Goal: Information Seeking & Learning: Learn about a topic

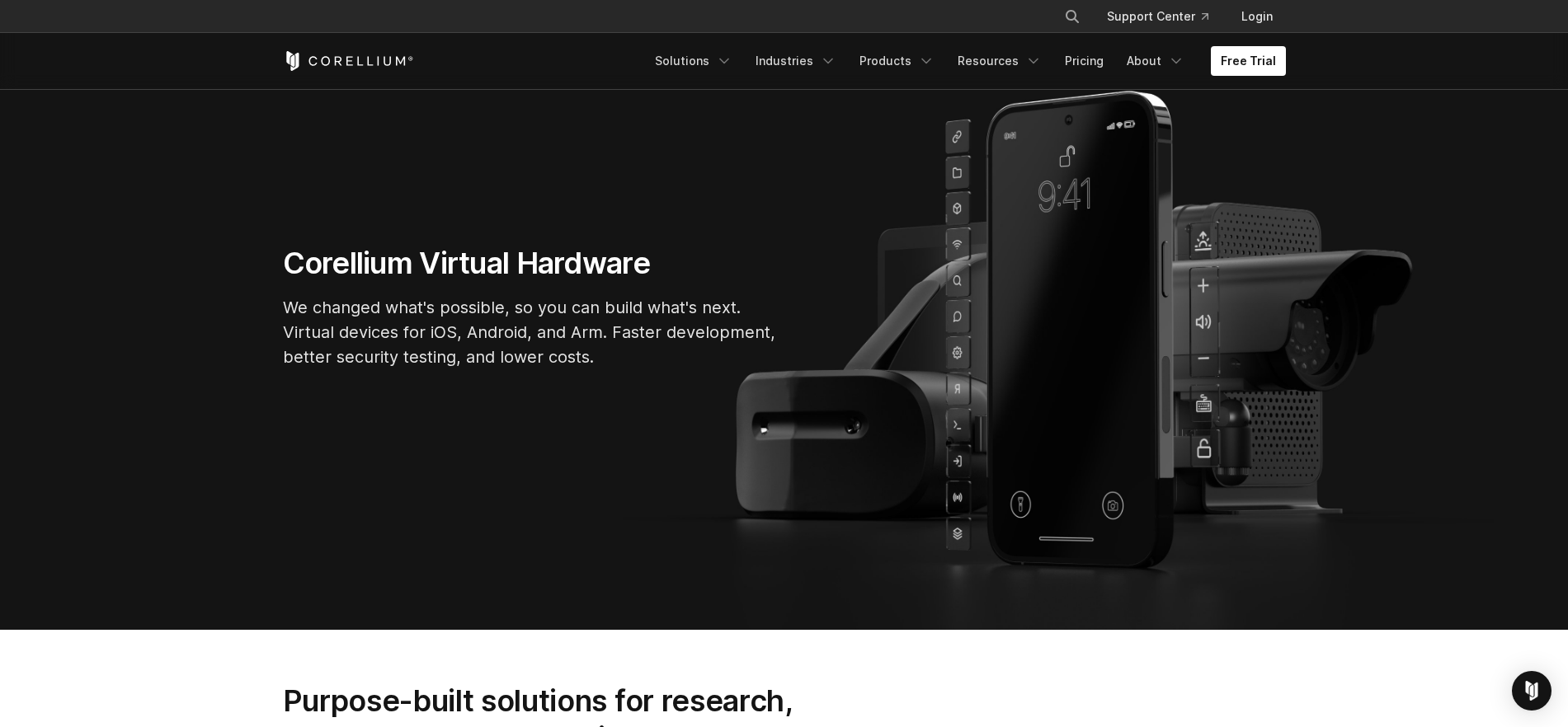
scroll to position [103, 0]
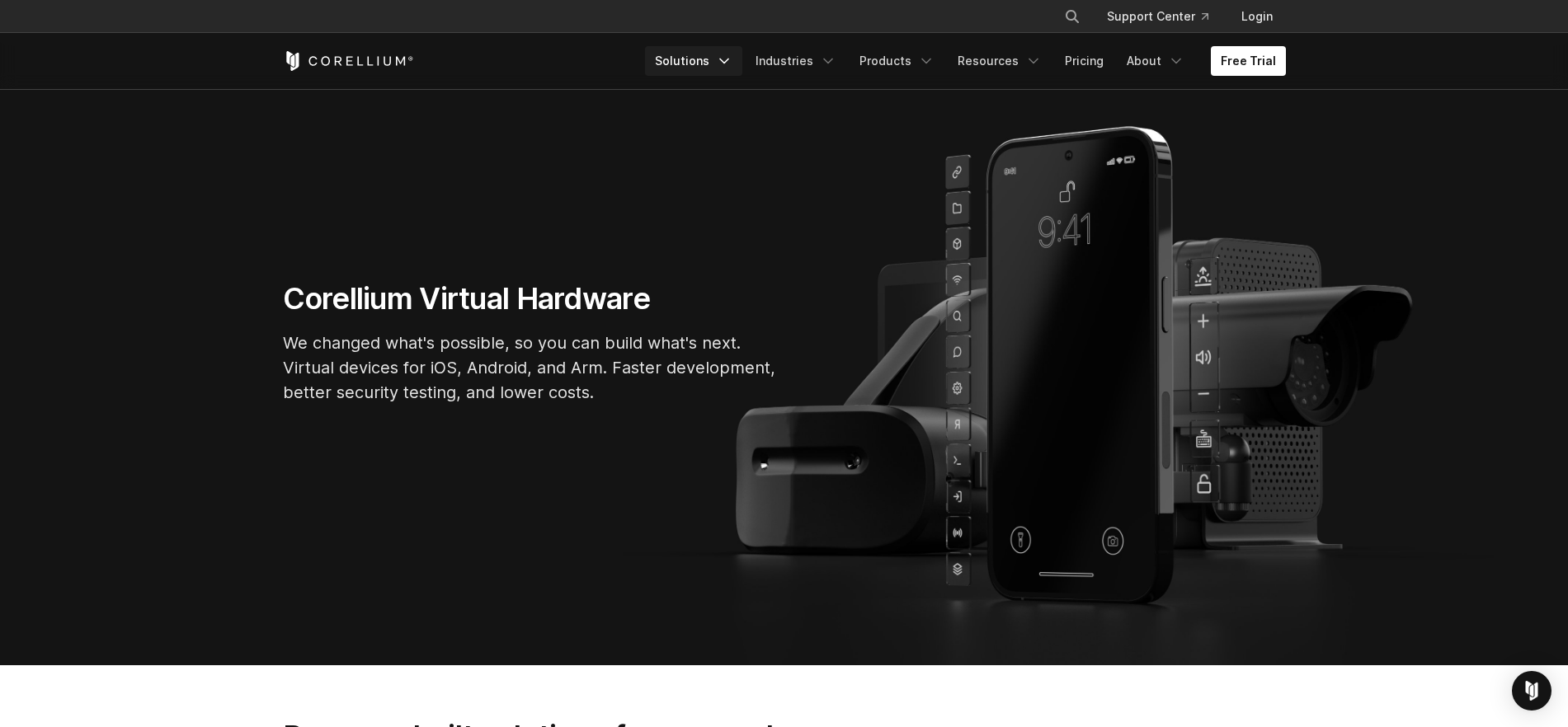
click at [733, 56] on icon "Navigation Menu" at bounding box center [724, 61] width 16 height 16
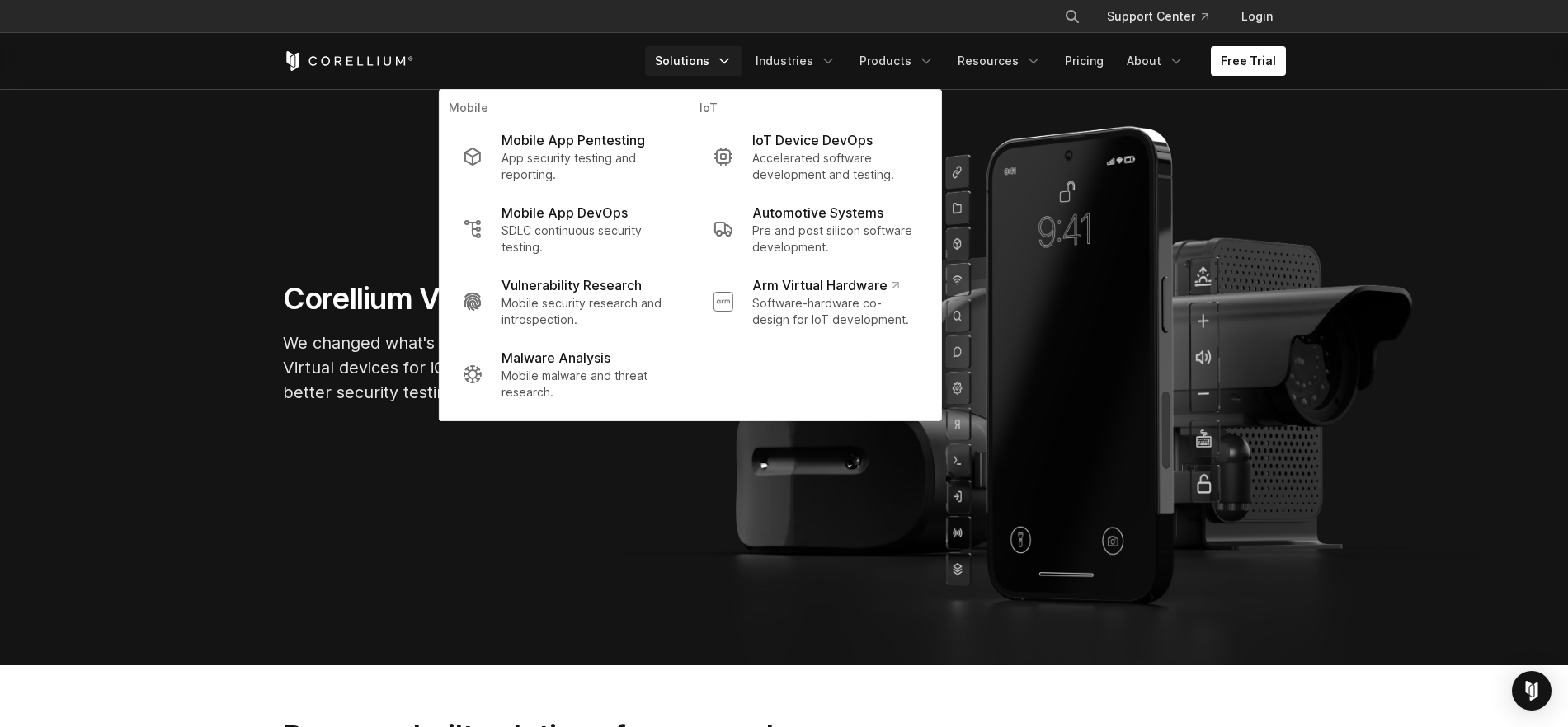
click at [1403, 390] on section "Corellium Virtual Hardware We changed what's possible, so you can build what's …" at bounding box center [784, 349] width 1568 height 632
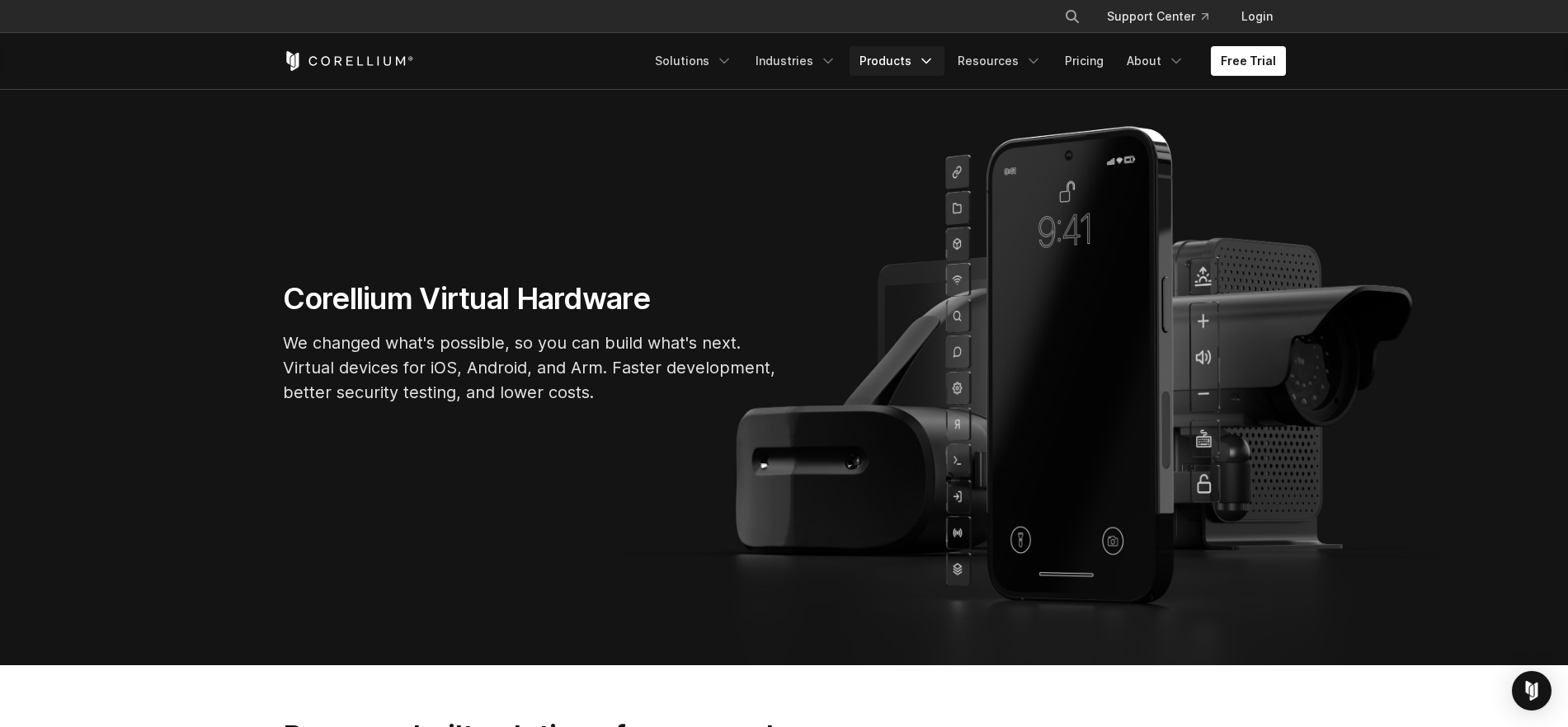
click at [910, 55] on link "Products" at bounding box center [897, 60] width 95 height 30
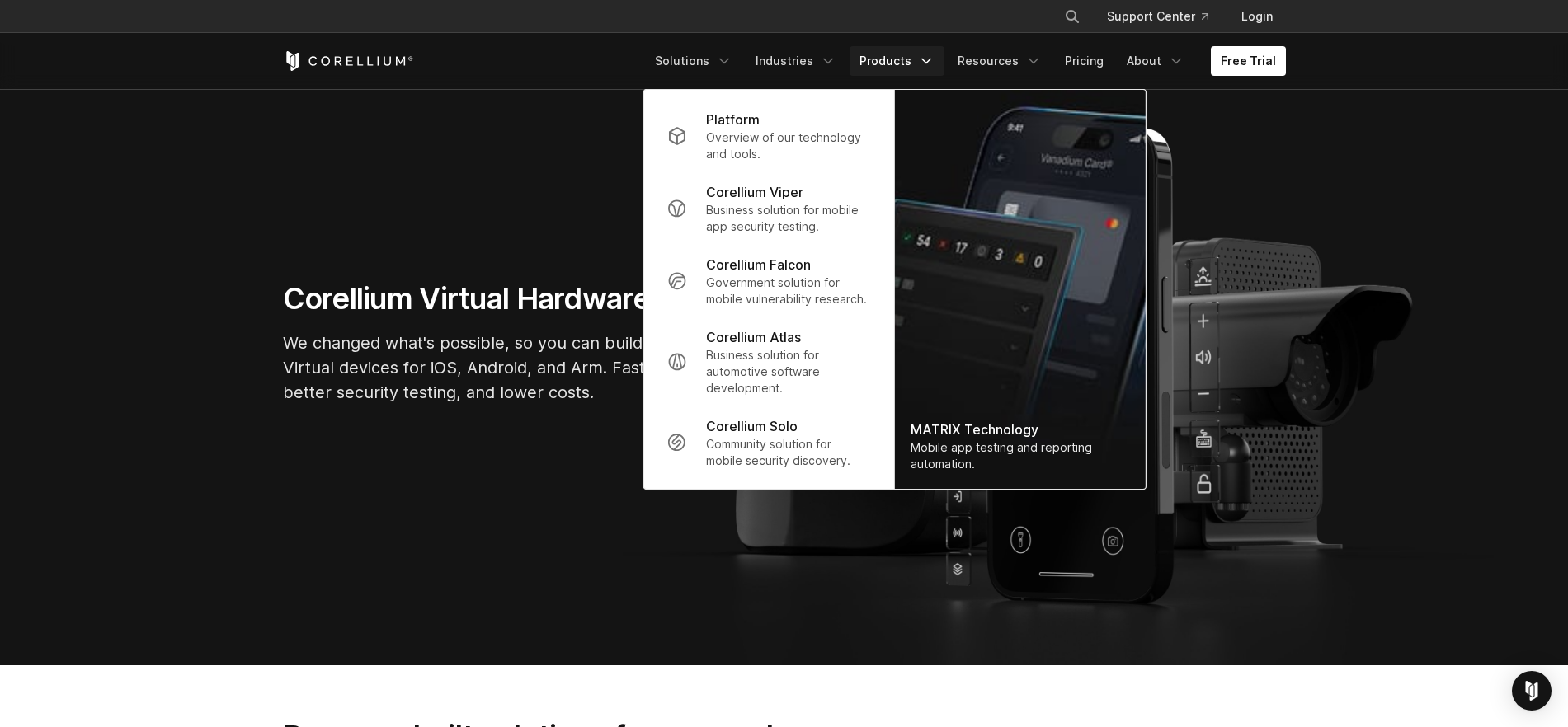
click at [800, 254] on link "Corellium Falcon Government solution for mobile vulnerability research." at bounding box center [768, 281] width 230 height 73
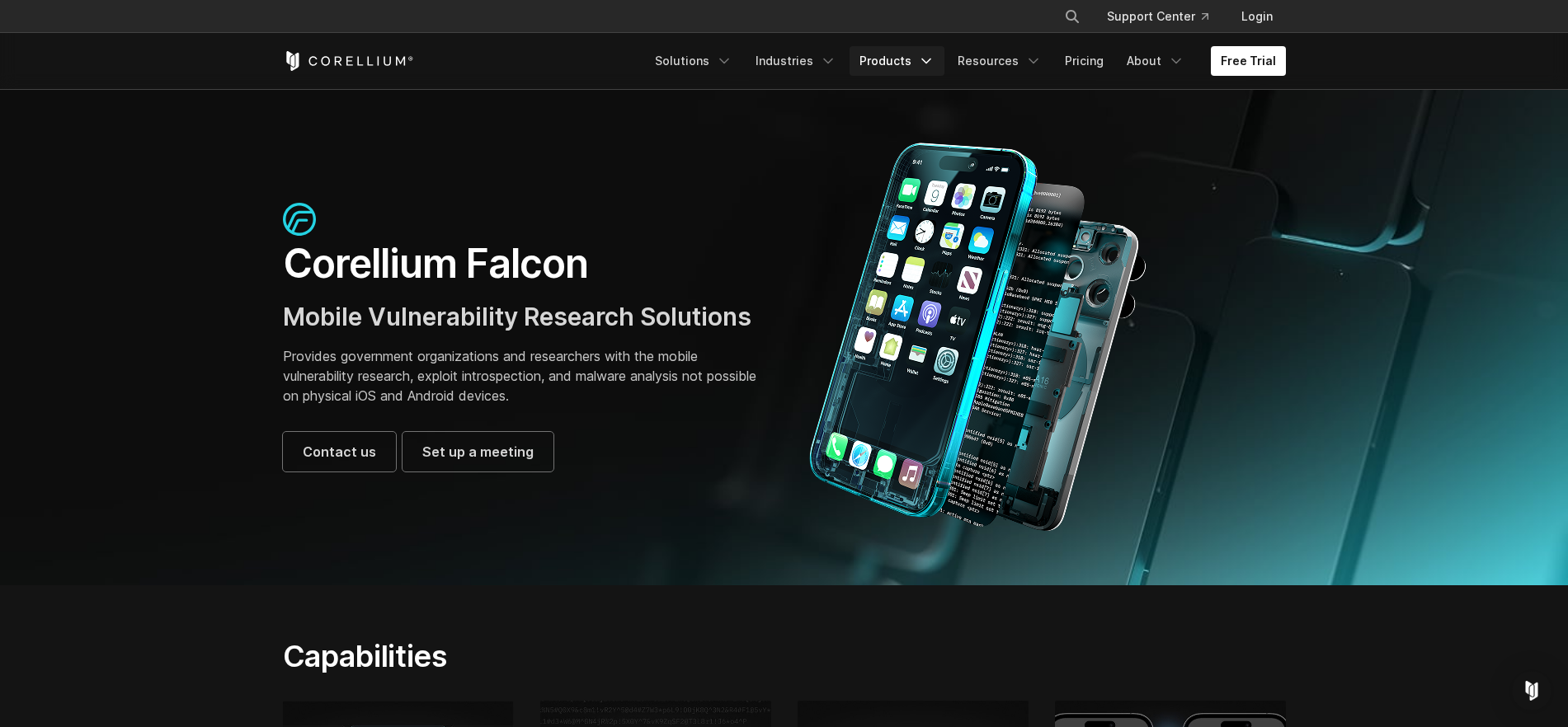
click at [935, 61] on icon "Navigation Menu" at bounding box center [926, 61] width 16 height 16
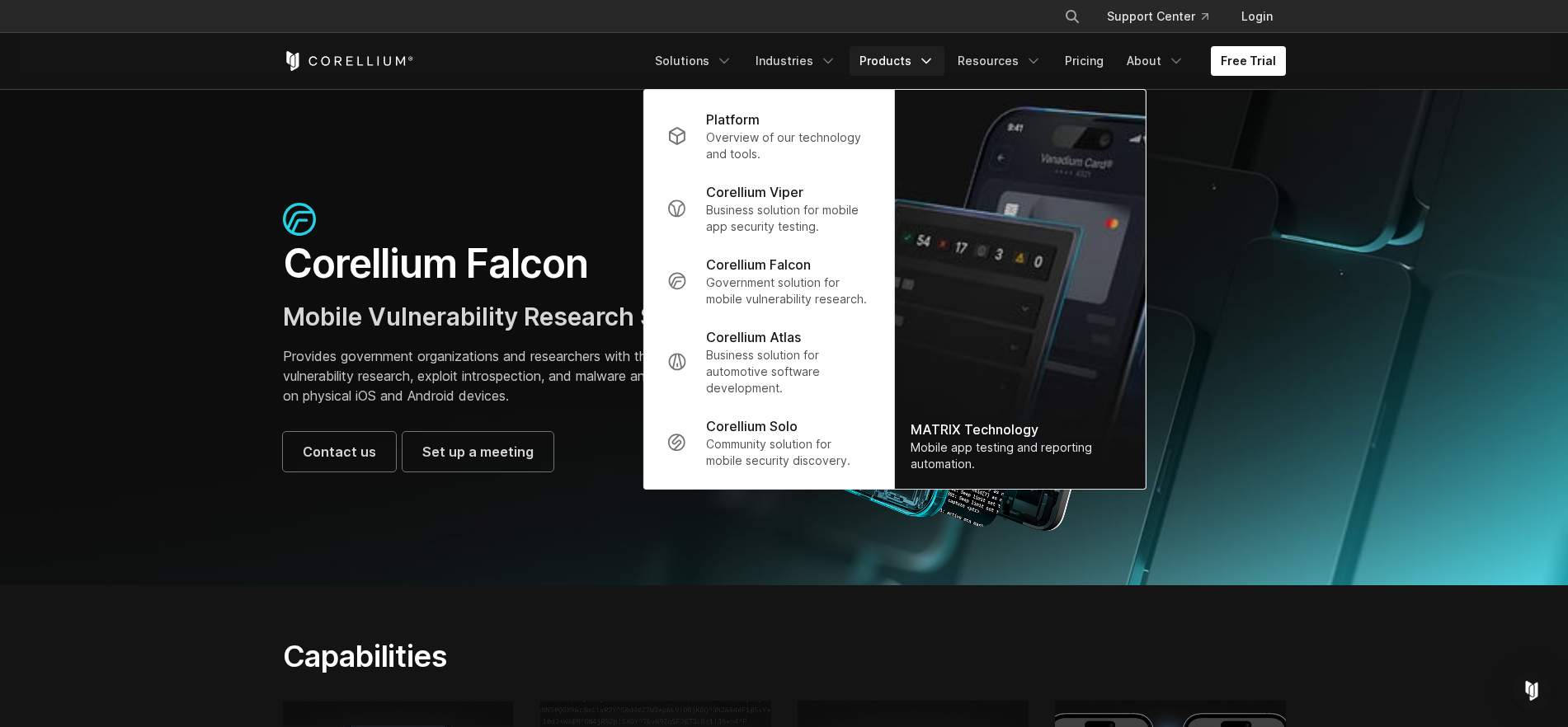
click at [174, 221] on section "Corellium Falcon Mobile Vulnerability Research Solutions Provides government or…" at bounding box center [784, 337] width 1568 height 496
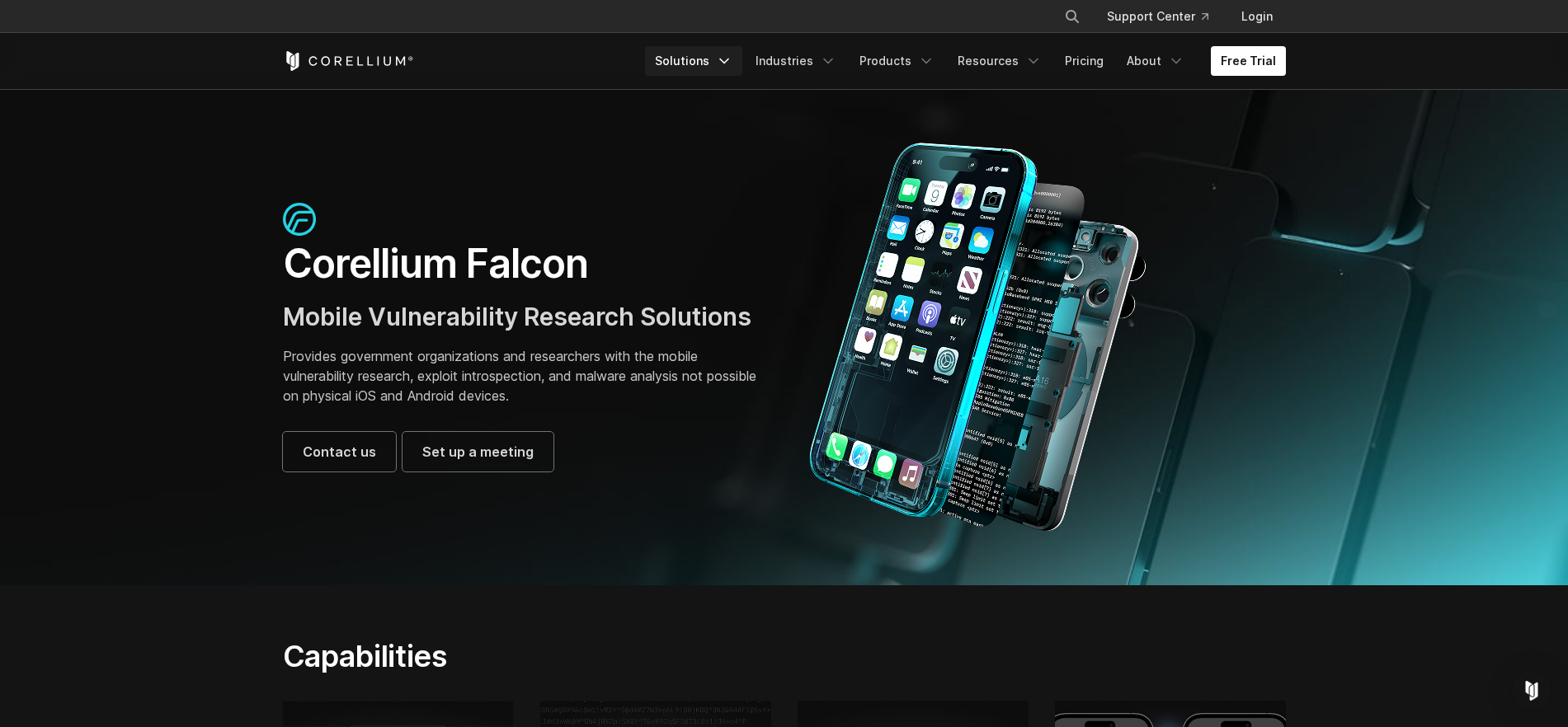
click at [724, 61] on link "Solutions" at bounding box center [693, 60] width 97 height 30
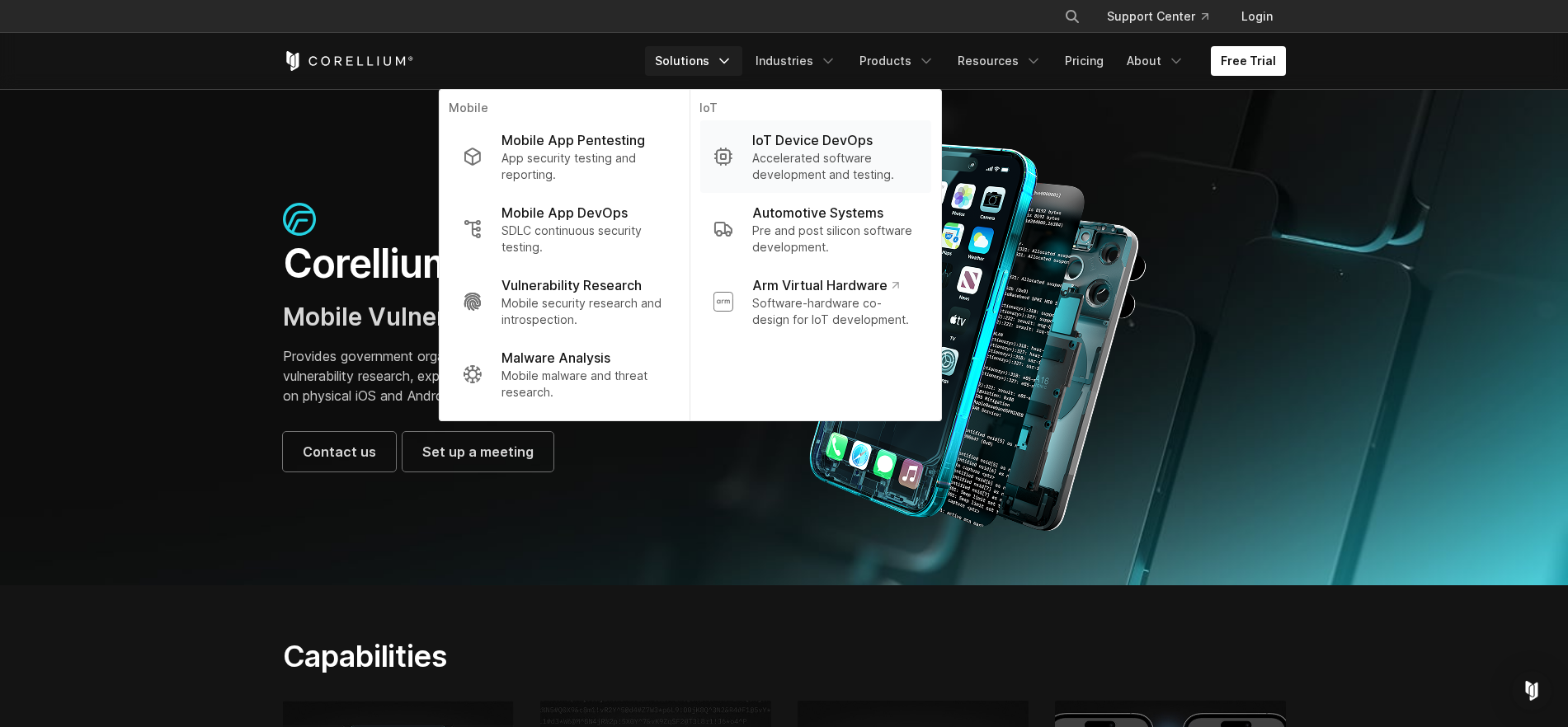
click at [836, 152] on p "Accelerated software development and testing." at bounding box center [835, 166] width 165 height 33
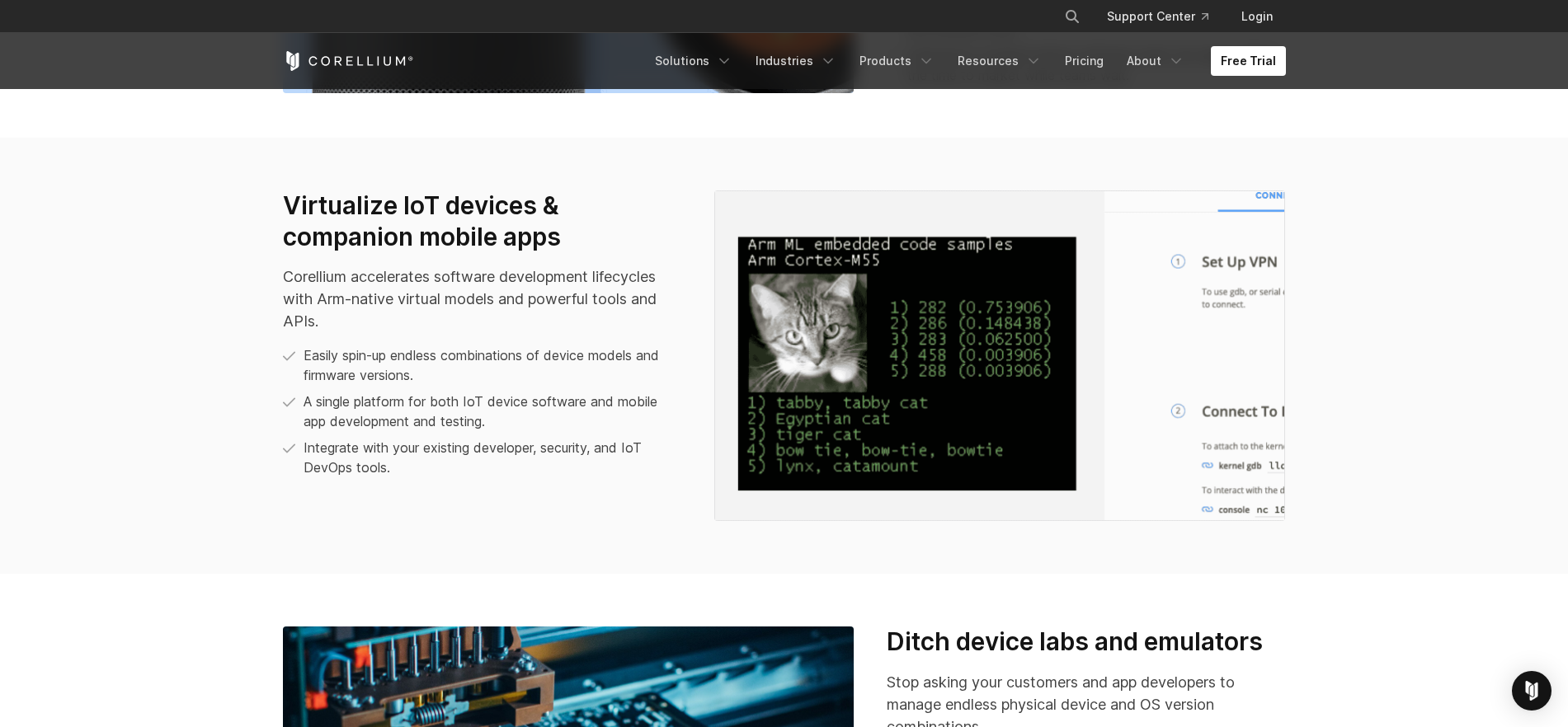
scroll to position [1134, 0]
